Goal: Task Accomplishment & Management: Use online tool/utility

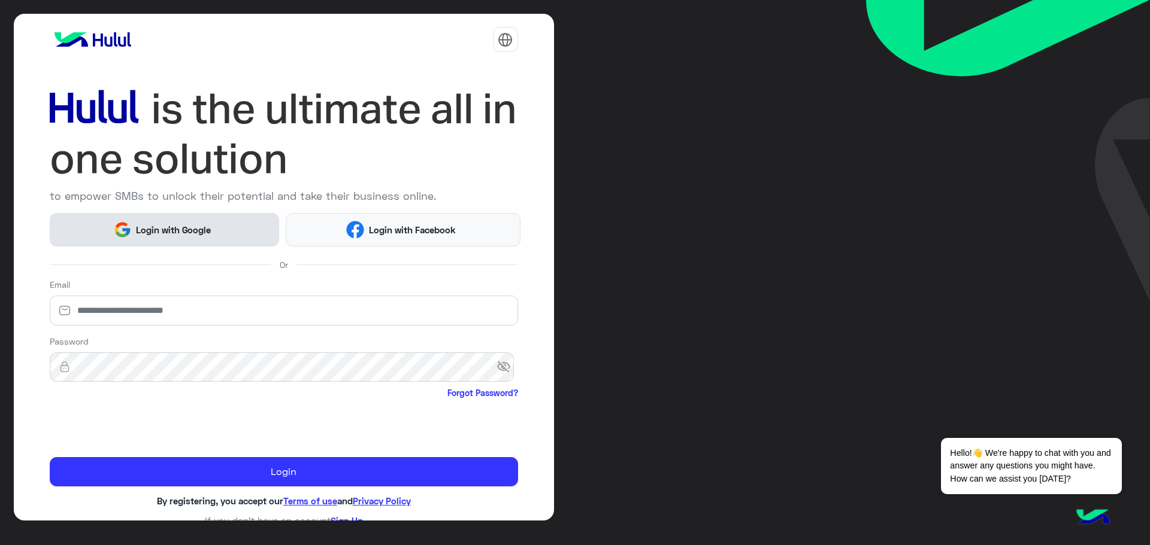
click at [123, 229] on img at bounding box center [122, 230] width 18 height 18
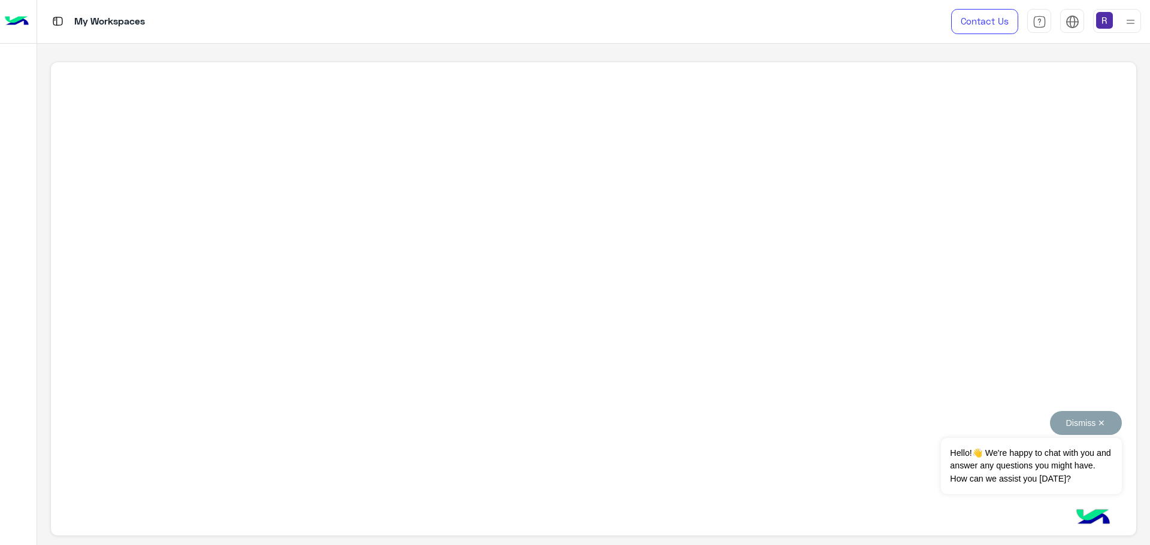
click at [1092, 423] on button "Dismiss ✕" at bounding box center [1086, 423] width 72 height 24
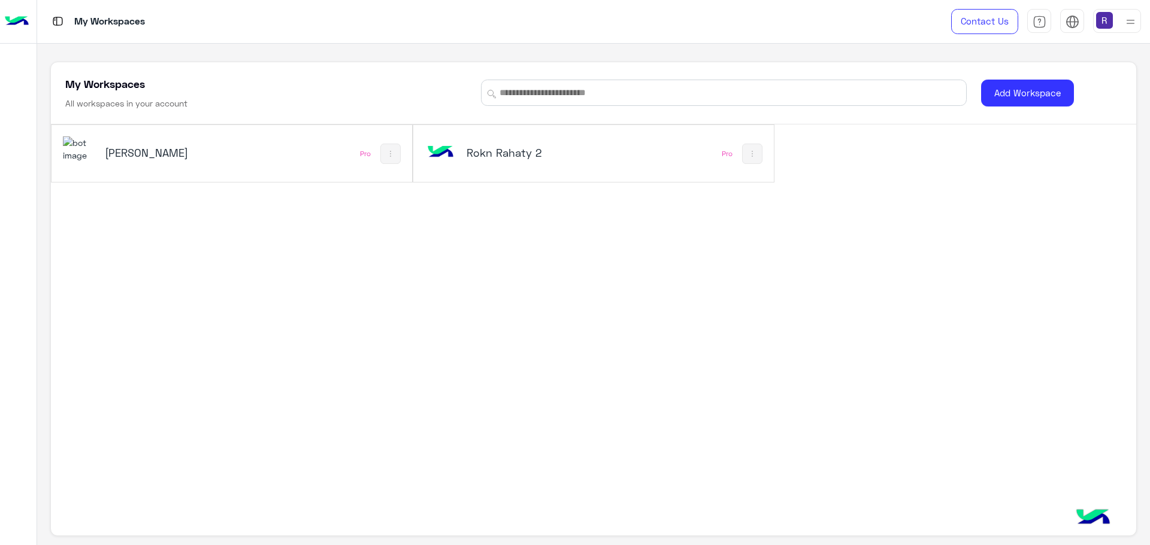
click at [107, 162] on div "[PERSON_NAME]" at bounding box center [166, 153] width 122 height 17
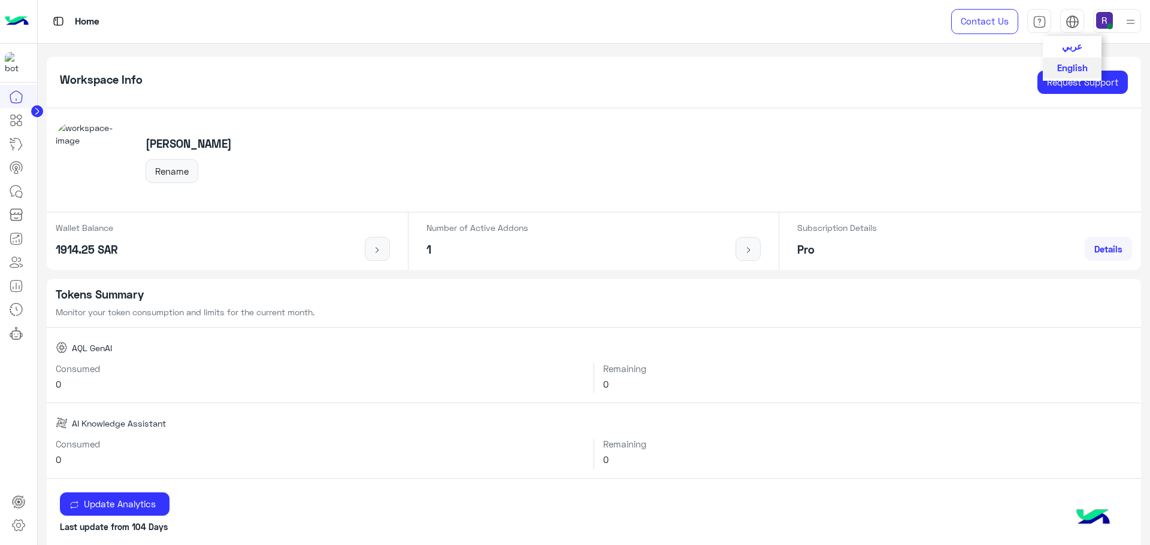
click at [1068, 20] on img at bounding box center [1072, 22] width 14 height 14
click at [1068, 40] on button "عربي" at bounding box center [1071, 46] width 59 height 20
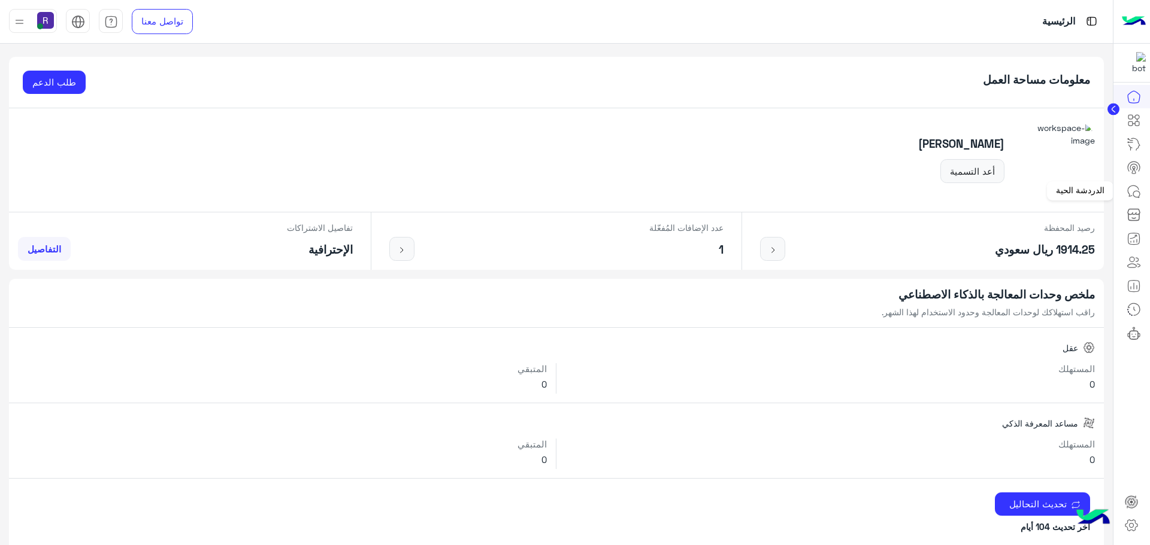
click at [1138, 196] on icon at bounding box center [1133, 191] width 14 height 14
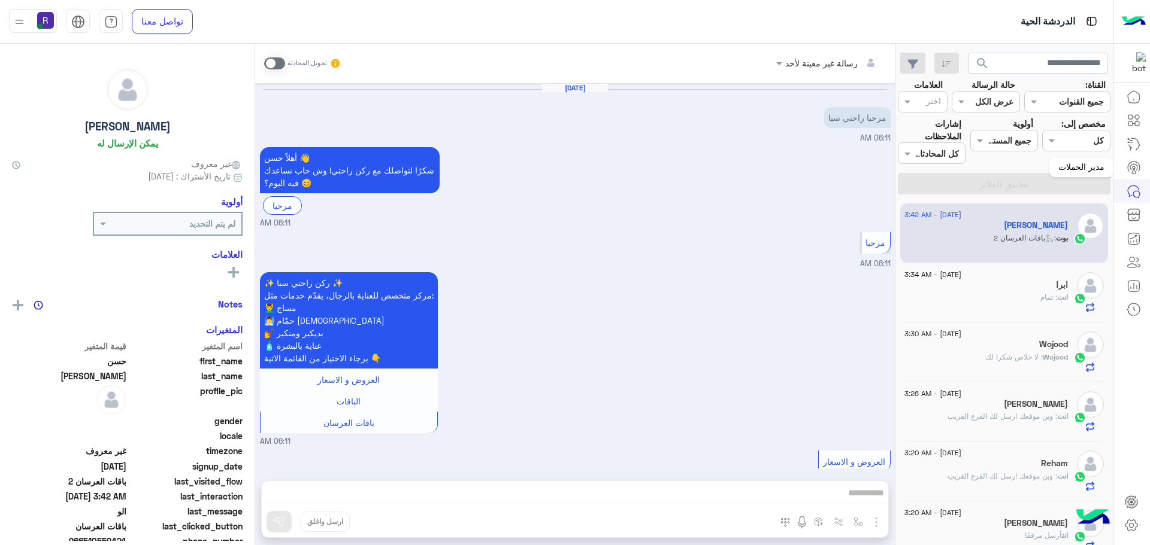
scroll to position [1347, 0]
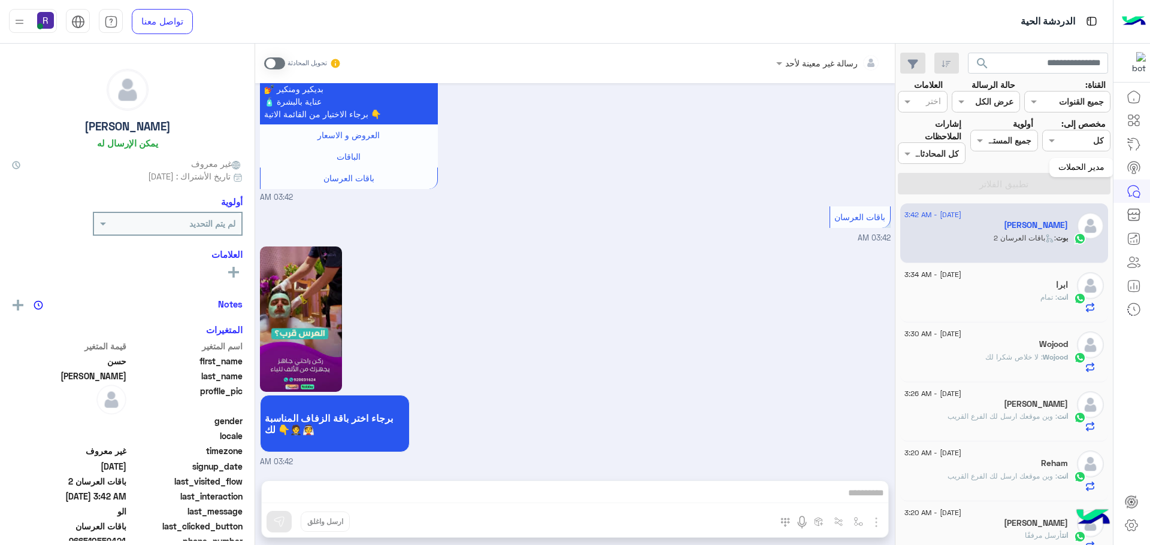
click at [1127, 168] on icon at bounding box center [1133, 167] width 12 height 10
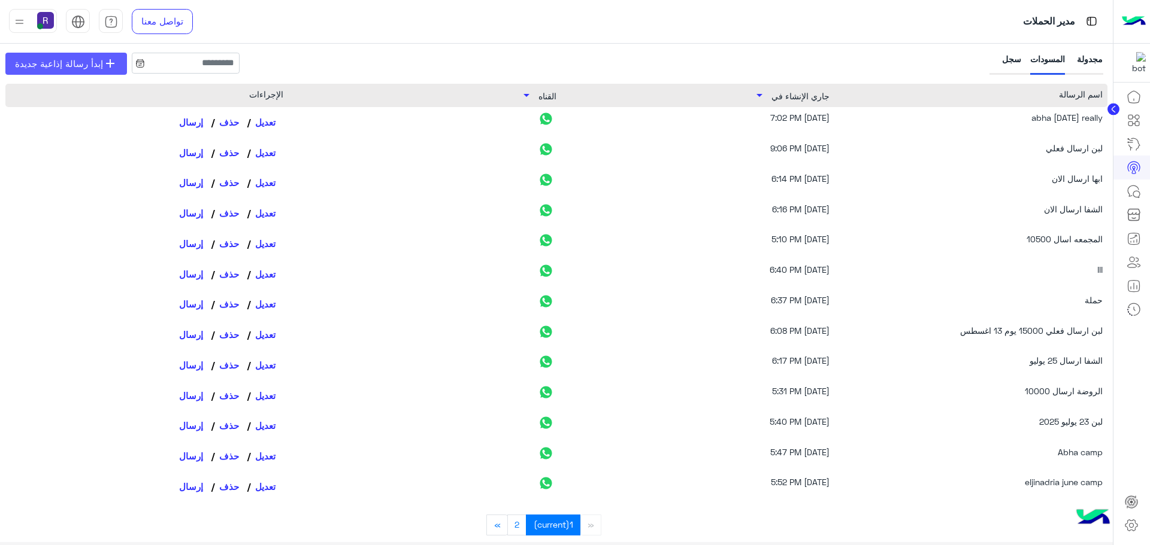
click at [93, 74] on link "add إبدأ رسالة إذاعية جديدة" at bounding box center [66, 64] width 122 height 22
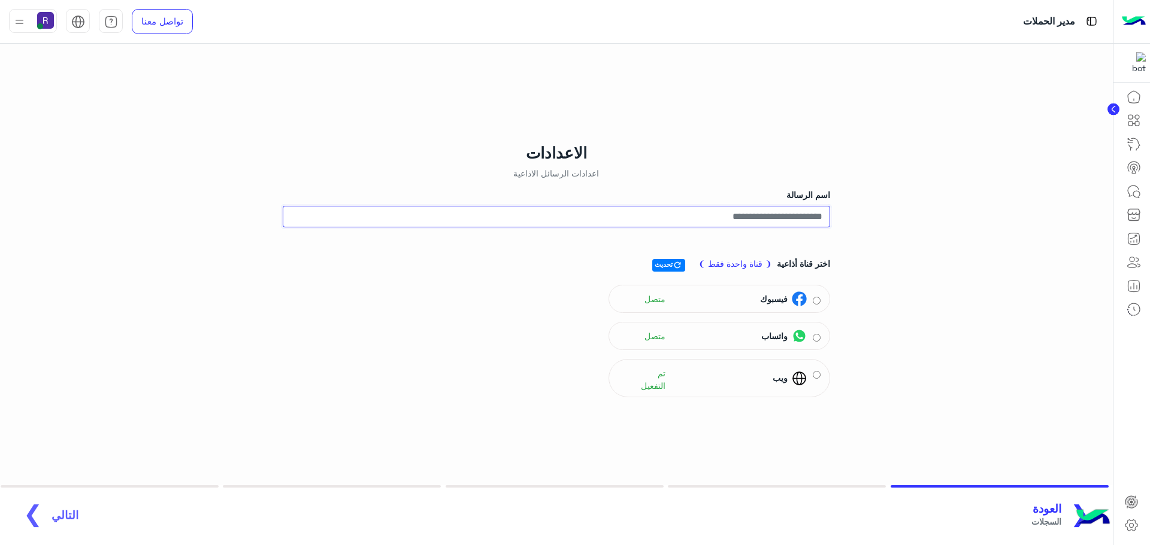
click at [776, 207] on input "اسم الرسالة" at bounding box center [556, 217] width 547 height 22
click at [756, 352] on div "اختر قناة أذاعية ❨ قناة واحدة فقط ❩ refresh تحديث فيسبوك متصل واتساب متصل ويب ت…" at bounding box center [556, 325] width 547 height 154
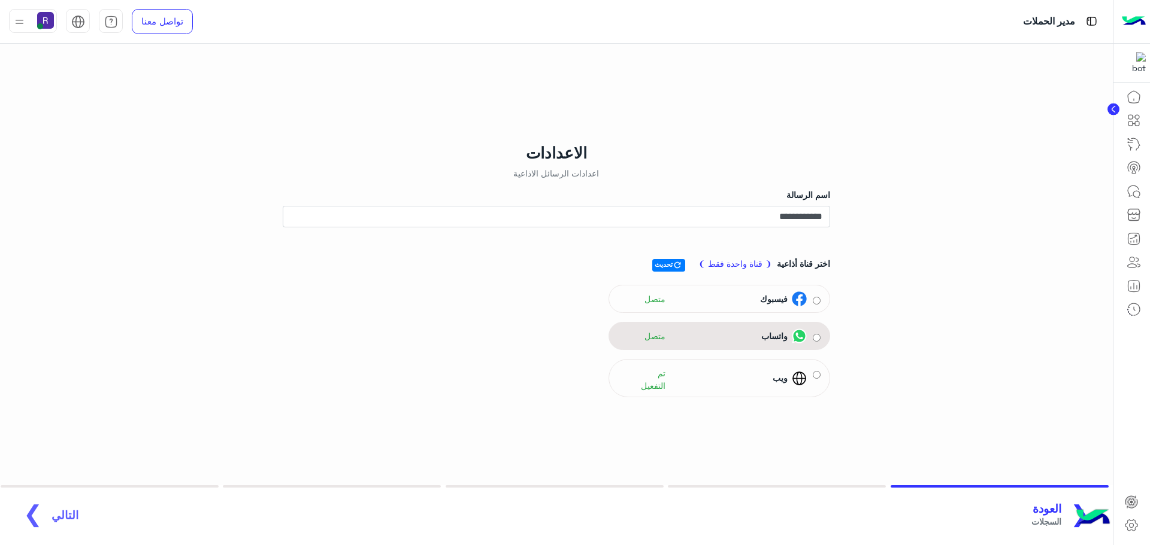
click at [761, 341] on span "واتساب" at bounding box center [774, 336] width 26 height 13
click at [62, 510] on span "التالي" at bounding box center [64, 509] width 27 height 14
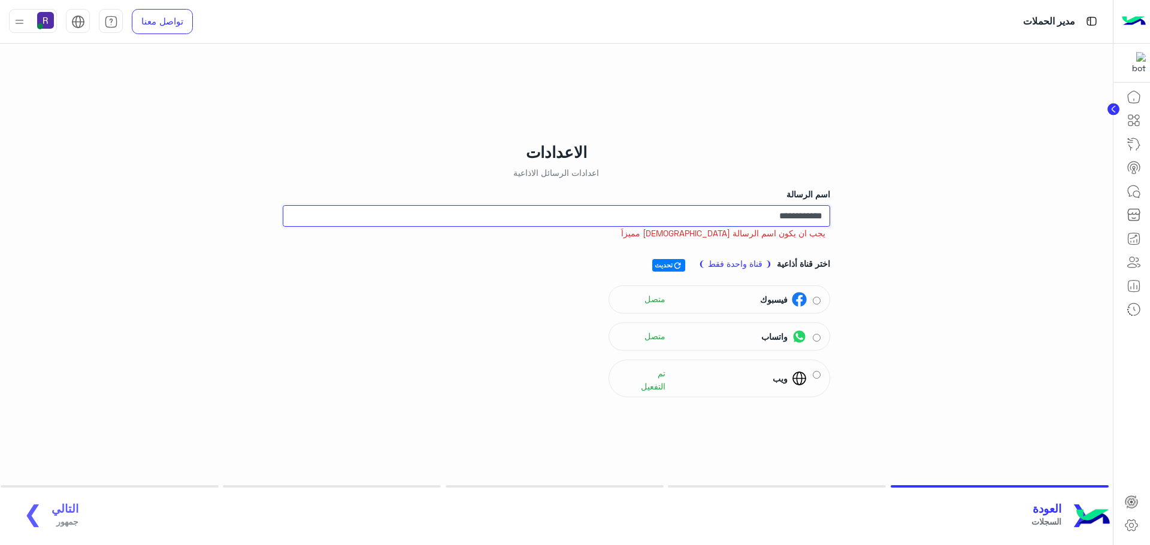
click at [747, 213] on input "**********" at bounding box center [556, 216] width 547 height 22
type input "**********"
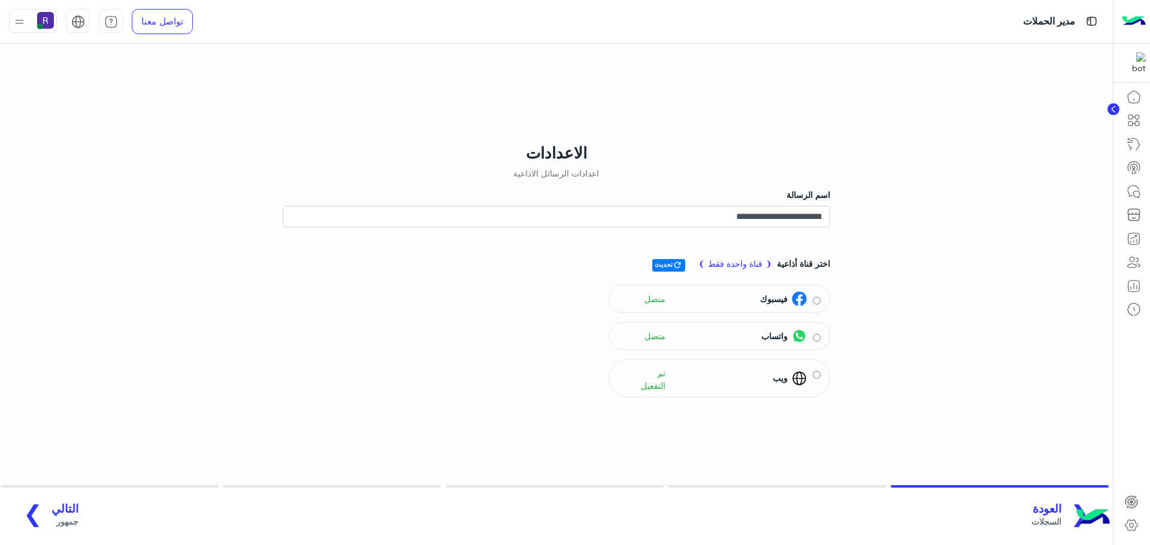
click at [55, 516] on span "جمهور" at bounding box center [64, 522] width 27 height 13
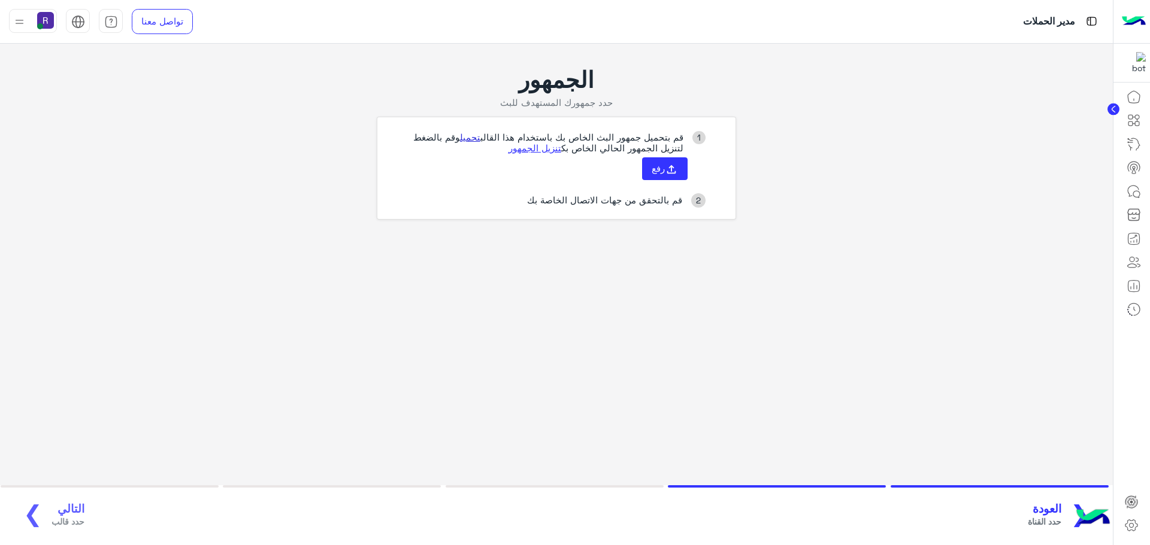
click at [466, 134] on link "تحميل" at bounding box center [470, 137] width 20 height 11
click at [670, 169] on icon at bounding box center [671, 169] width 13 height 13
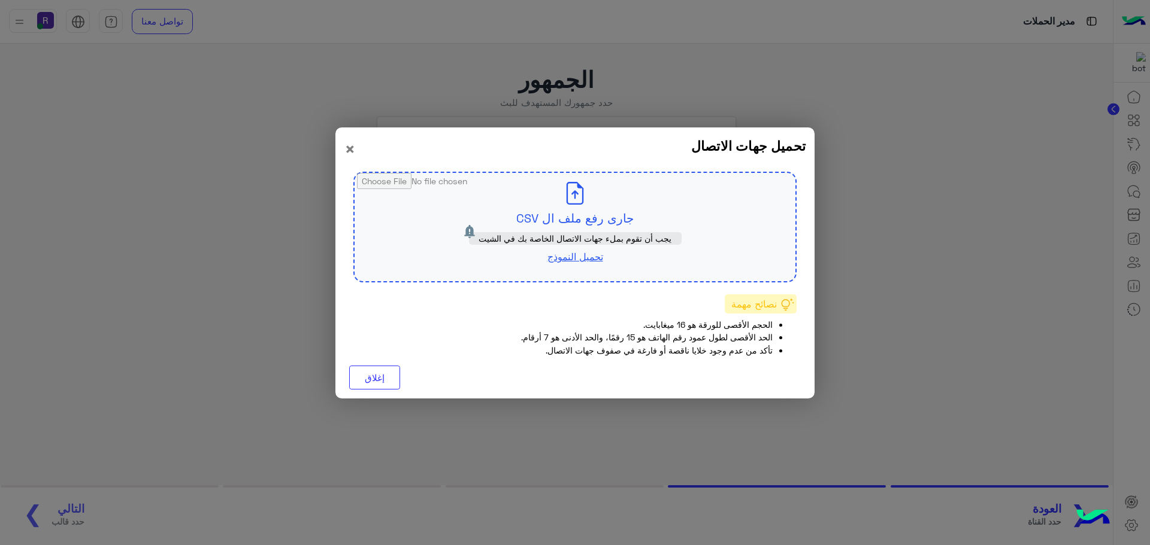
click at [605, 219] on input "file" at bounding box center [574, 227] width 441 height 108
type input "**********"
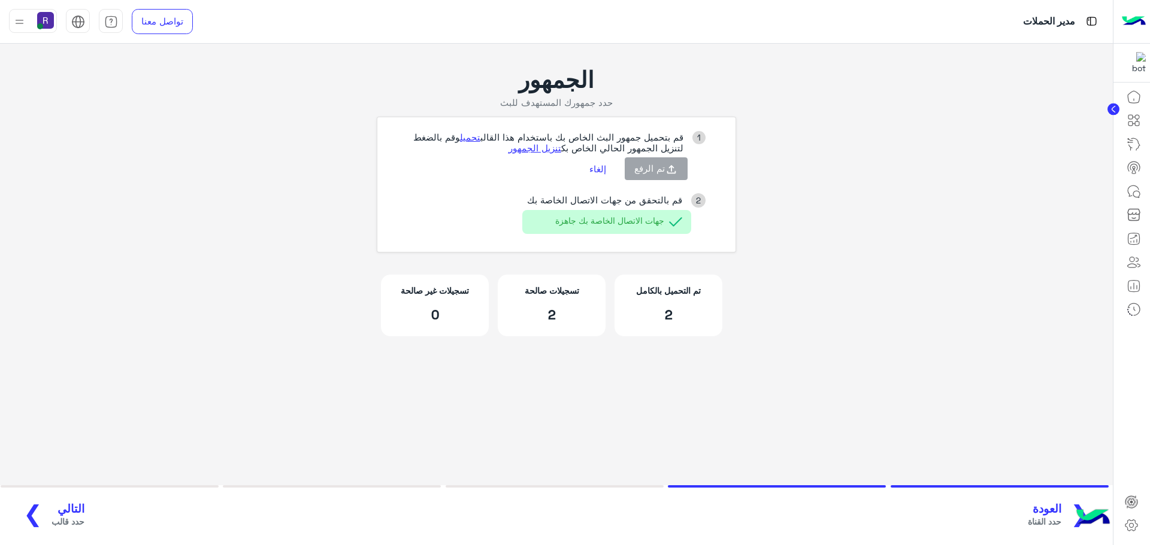
click at [69, 501] on button "التالي حدد قالب ❯" at bounding box center [49, 515] width 77 height 33
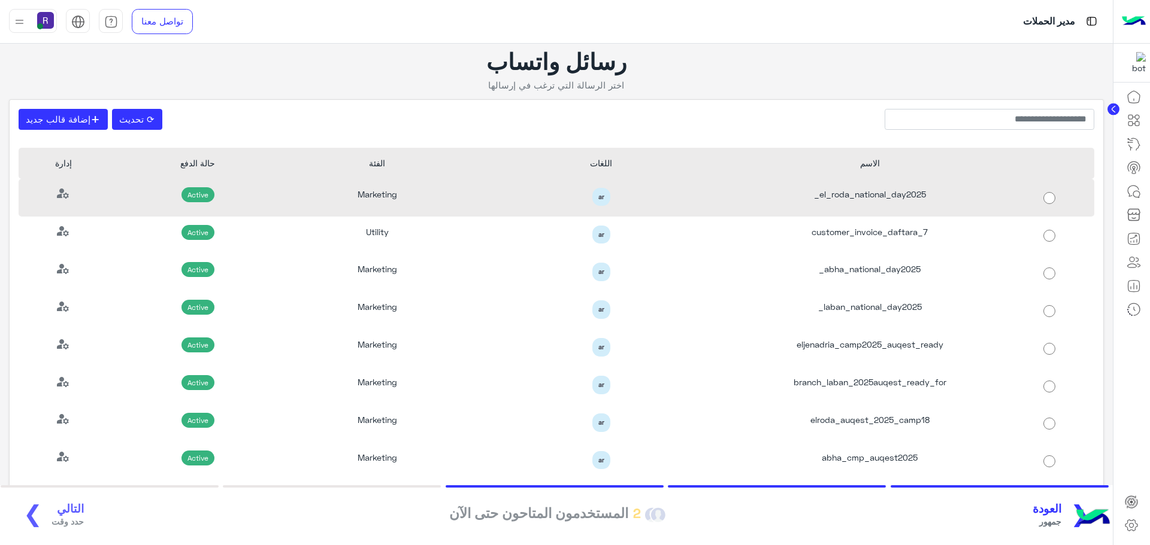
click at [929, 207] on div "el_roda_national_day2025_" at bounding box center [869, 198] width 269 height 38
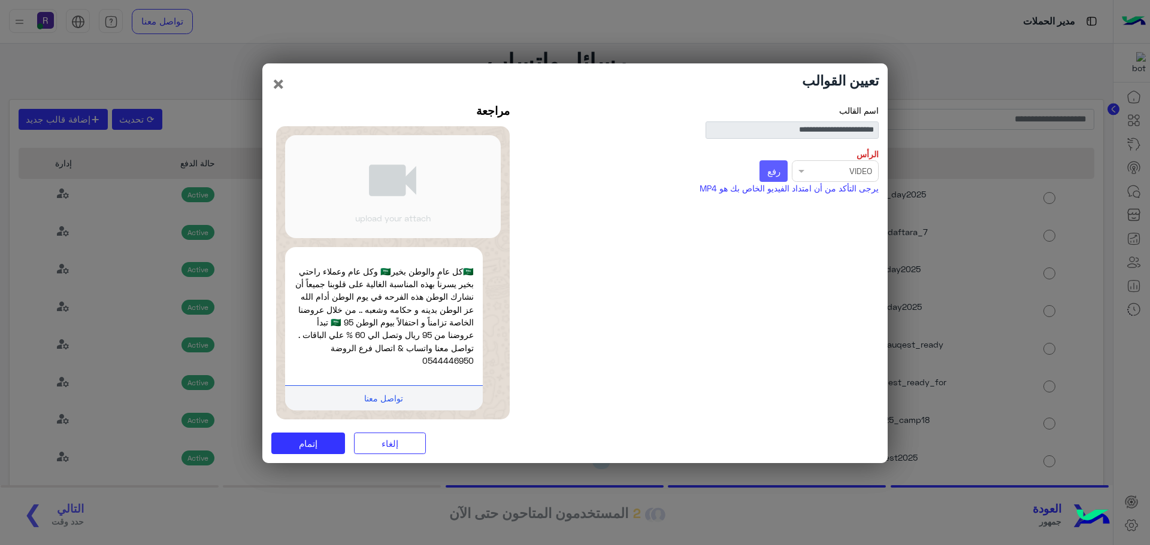
click at [778, 174] on span "رفع" at bounding box center [773, 171] width 13 height 11
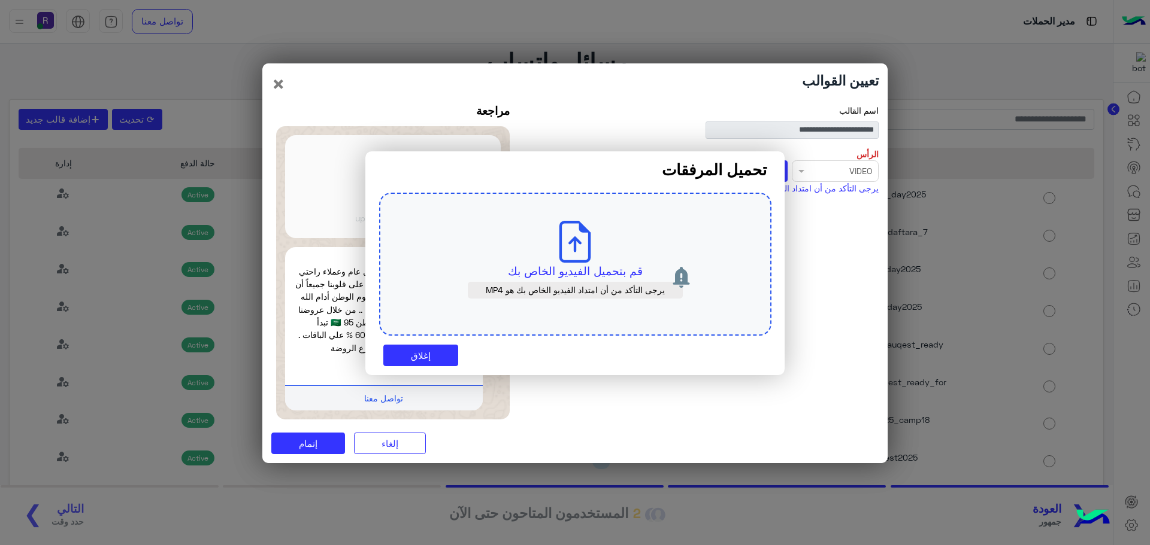
click at [614, 260] on div "قم بتحميل الفيديو الخاص بك يرجى التأكد من أن امتداد الفيديو الخاص بك هو MP4" at bounding box center [575, 265] width 392 height 144
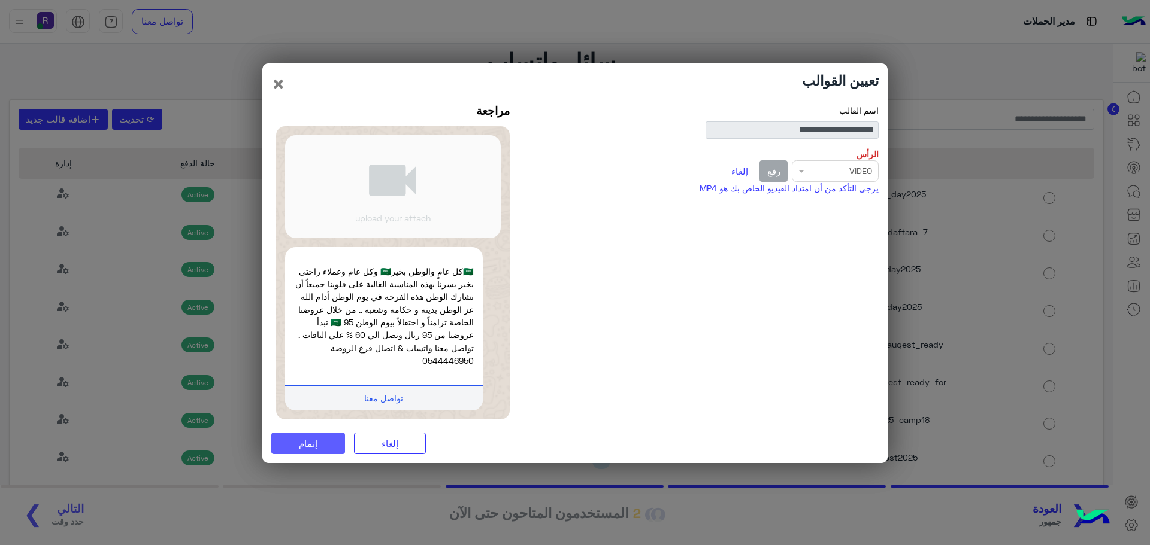
click at [311, 447] on span "إتمام" at bounding box center [308, 443] width 19 height 11
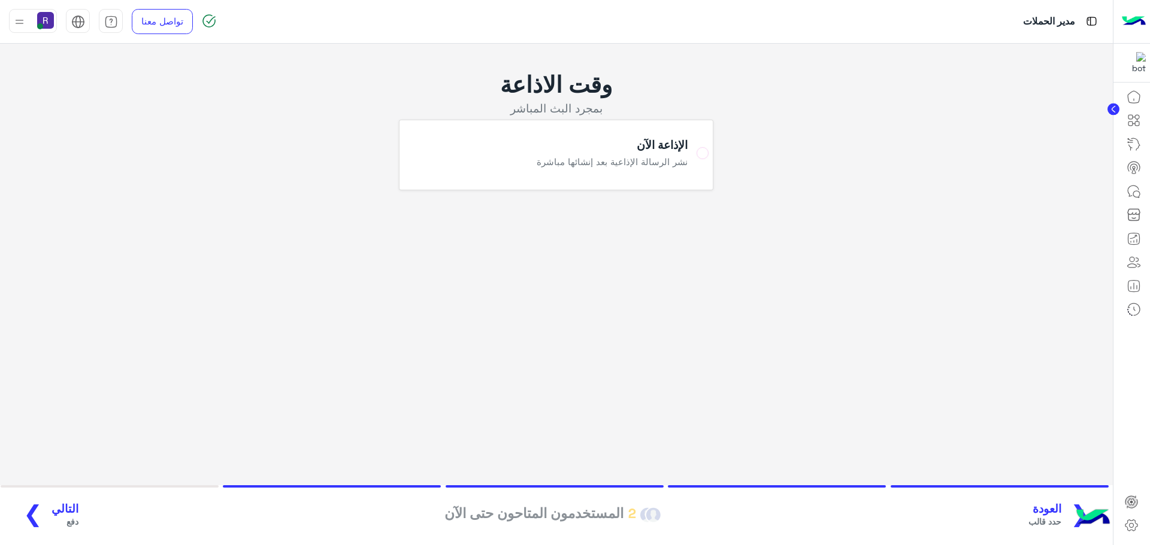
click at [57, 513] on span "التالي" at bounding box center [64, 509] width 27 height 14
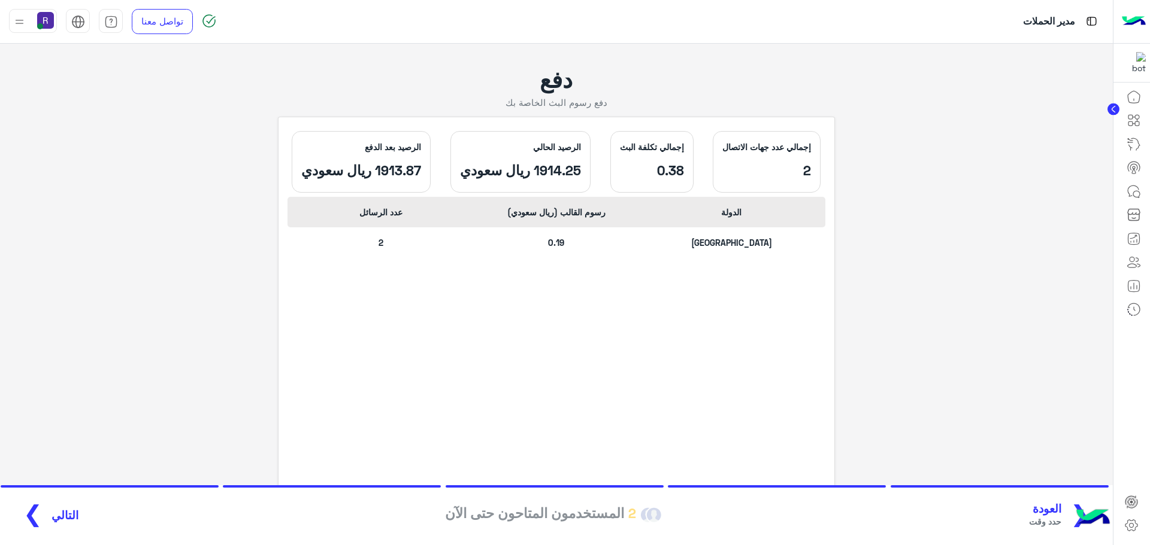
click at [57, 512] on span "التالي" at bounding box center [64, 516] width 27 height 14
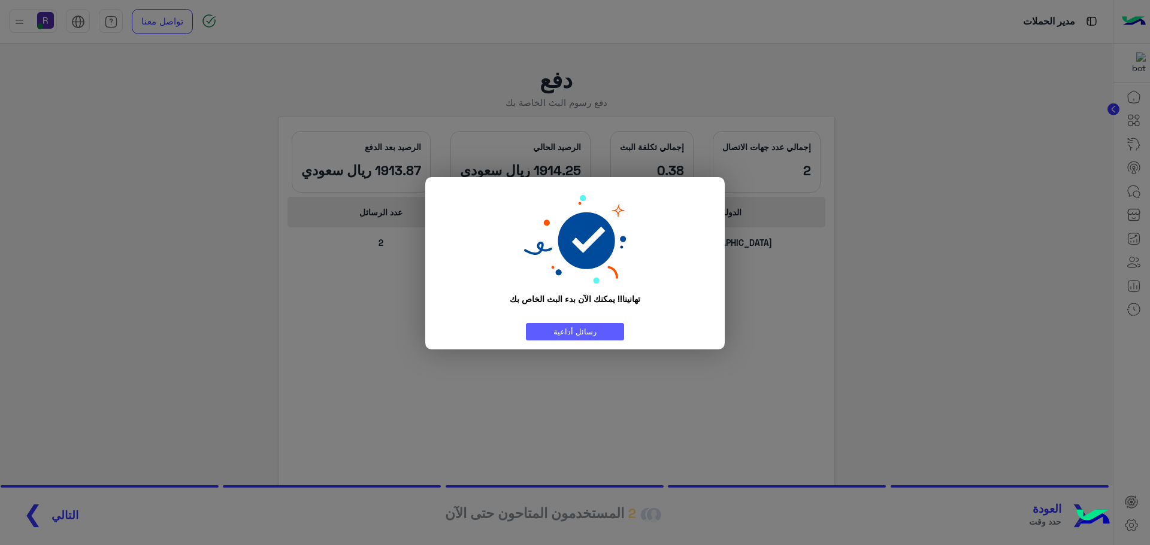
click at [593, 335] on link "رسائل أذاعية" at bounding box center [575, 331] width 98 height 17
